Goal: Obtain resource: Download file/media

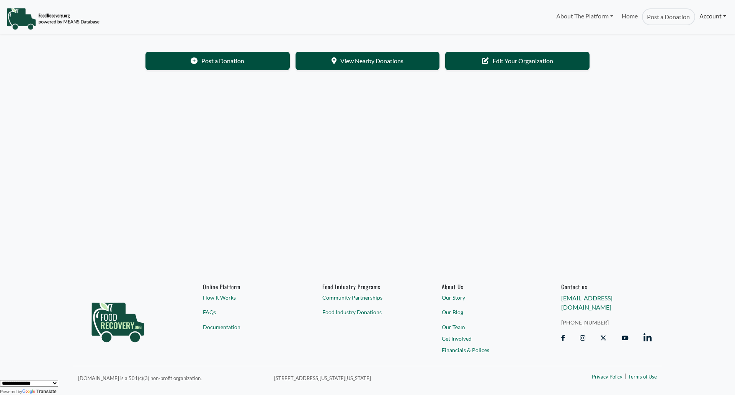
click at [714, 11] on link "Account" at bounding box center [712, 15] width 35 height 15
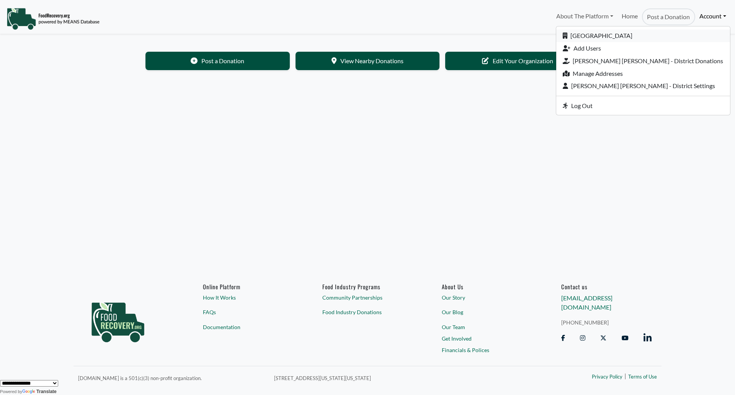
click at [615, 36] on link "[GEOGRAPHIC_DATA]" at bounding box center [643, 35] width 174 height 13
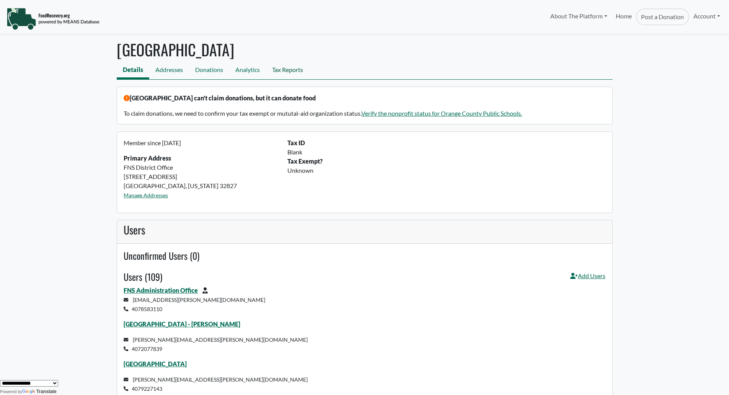
click at [296, 70] on link "Tax Reports" at bounding box center [287, 70] width 43 height 17
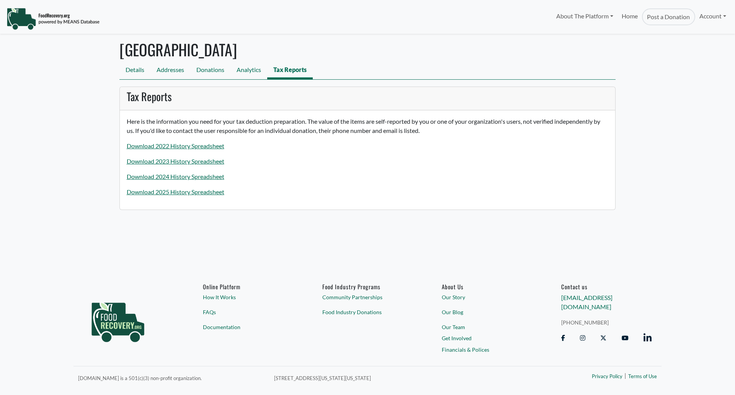
select select "Language Translate Widget"
click at [192, 189] on link "Download 2025 History Spreadsheet" at bounding box center [176, 191] width 98 height 7
